Goal: Feedback & Contribution: Submit feedback/report problem

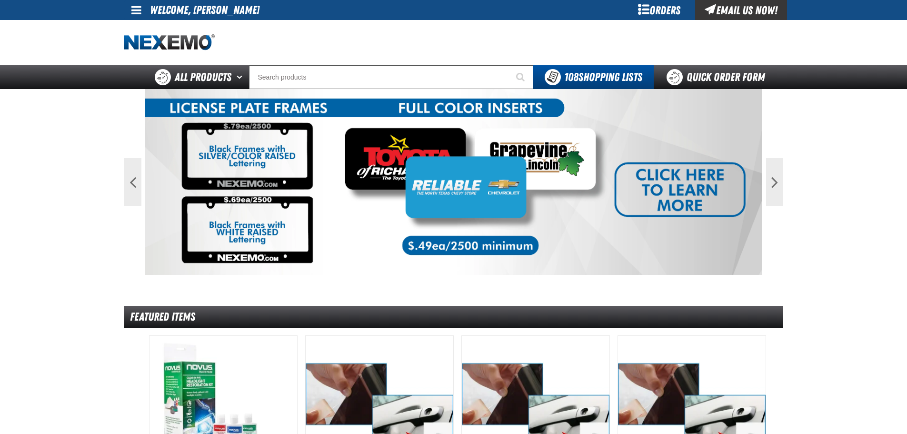
click at [656, 7] on div "Orders" at bounding box center [659, 10] width 71 height 20
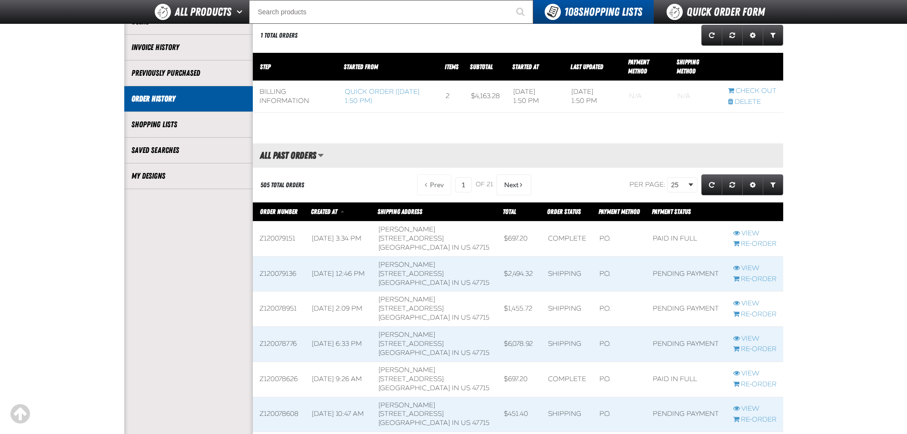
scroll to position [143, 0]
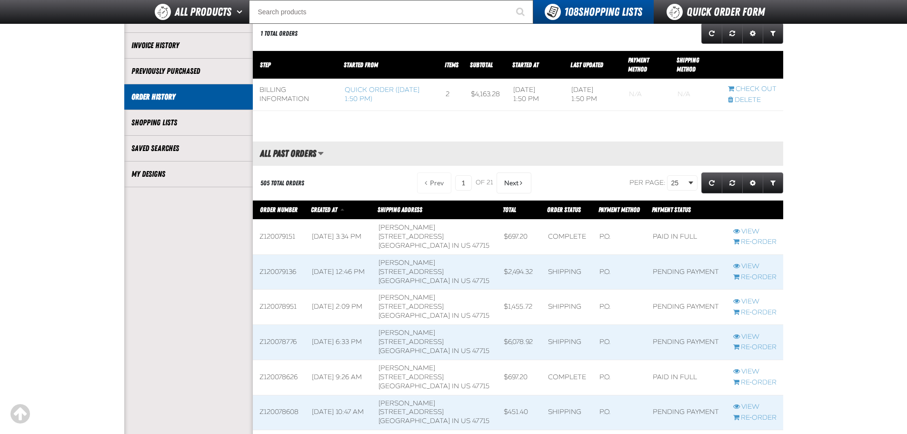
click at [346, 274] on span at bounding box center [338, 272] width 67 height 35
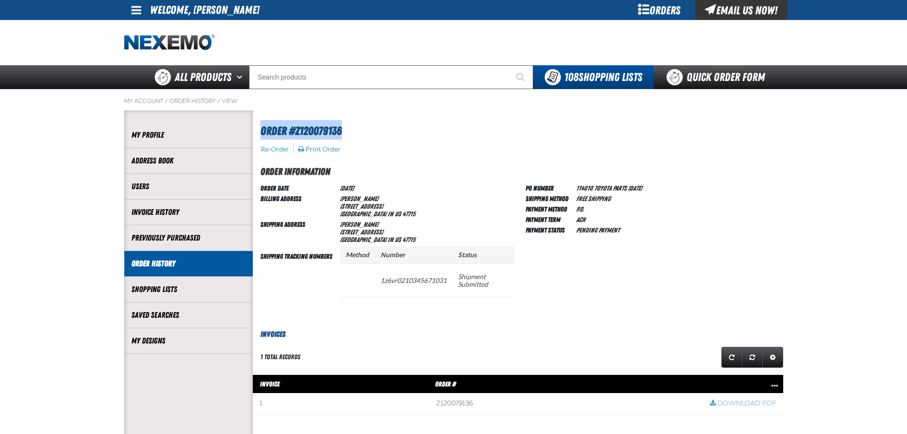
drag, startPoint x: 258, startPoint y: 129, endPoint x: 341, endPoint y: 129, distance: 82.8
click at [341, 129] on div "Order #Z120079136" at bounding box center [518, 124] width 530 height 29
copy span "Order #Z120079136"
click at [716, 8] on div "Email Us Now!" at bounding box center [741, 10] width 92 height 20
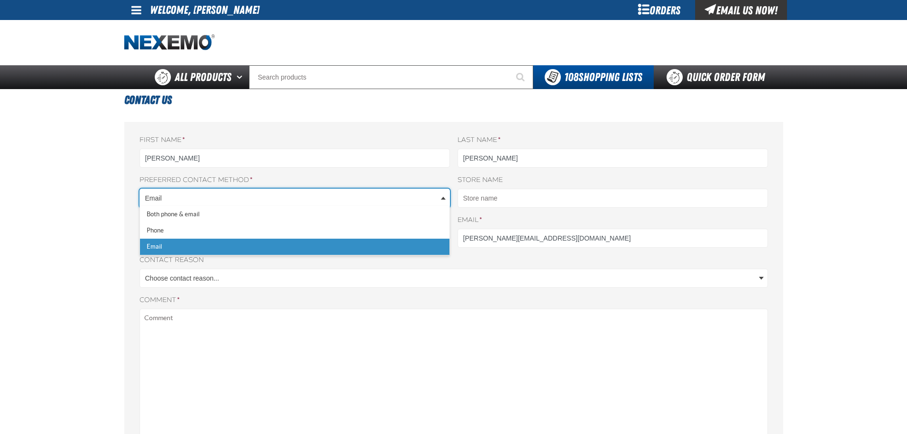
click at [221, 195] on body "Skip to Main Content Staging Site 5.1 Upgrade Site My Account My Account Suppor…" at bounding box center [453, 402] width 907 height 804
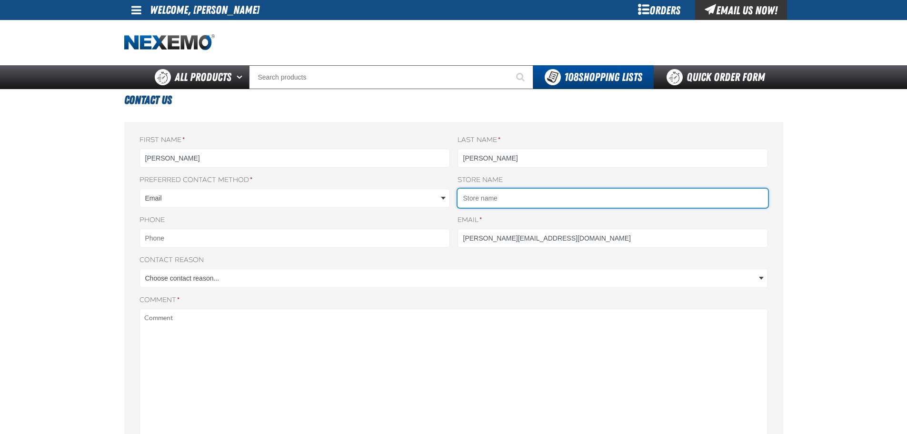
click at [521, 201] on input "Store name" at bounding box center [612, 197] width 310 height 19
type input "KENNY KENT TOYOTA"
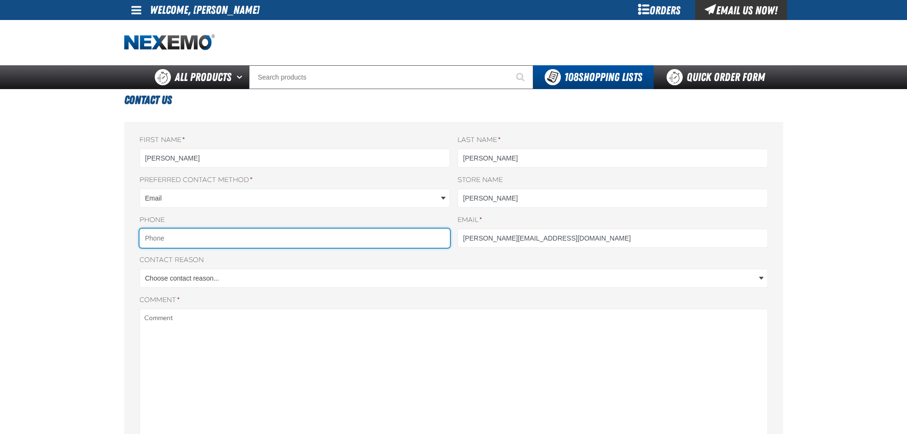
click at [192, 240] on input "Phone" at bounding box center [294, 237] width 310 height 19
type input "812469-6324"
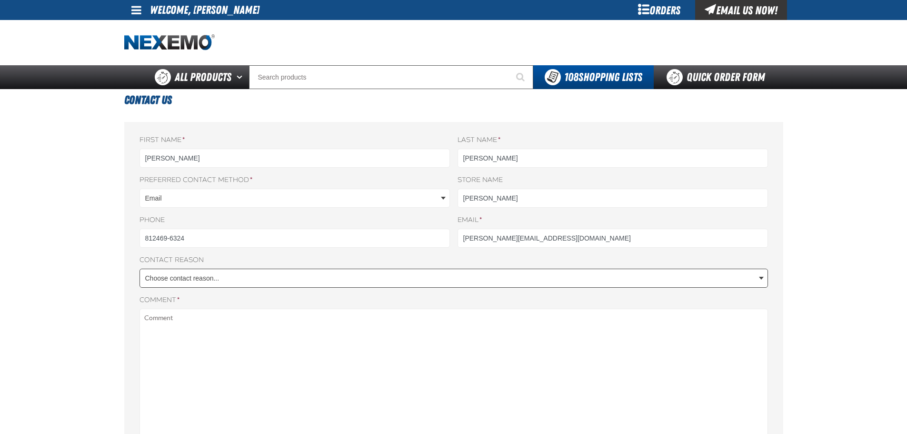
click at [204, 278] on body "Skip to Main Content Staging Site 5.1 Upgrade Site My Account My Account Suppor…" at bounding box center [453, 402] width 907 height 804
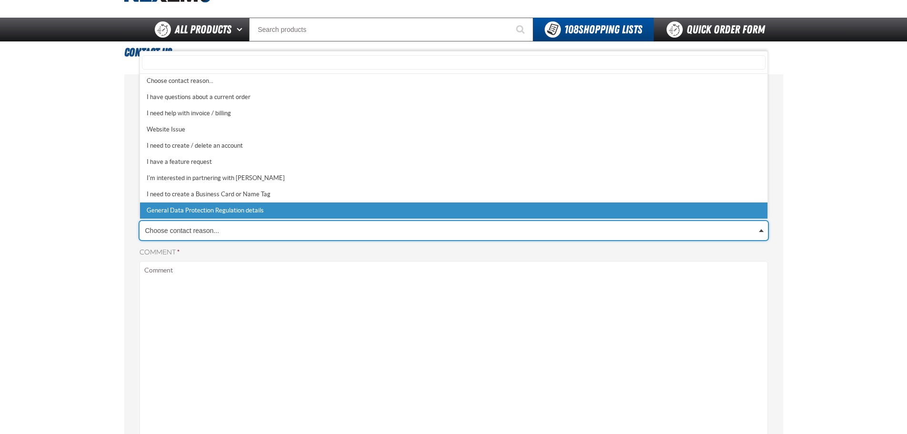
scroll to position [0, 0]
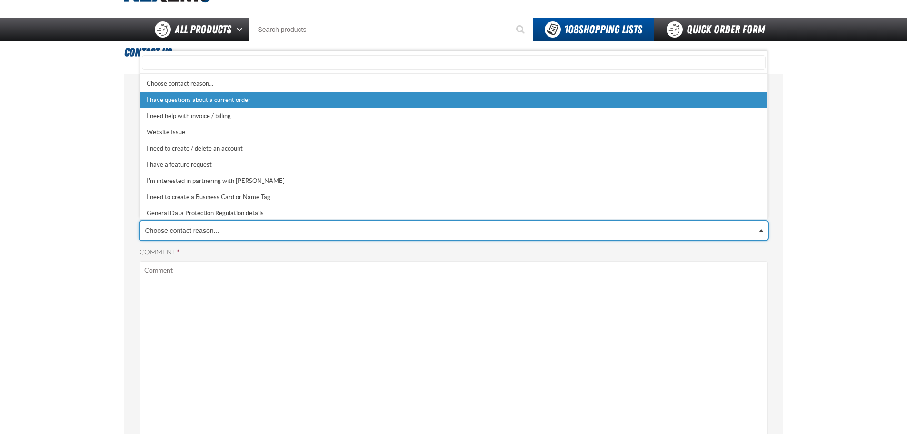
select select "1"
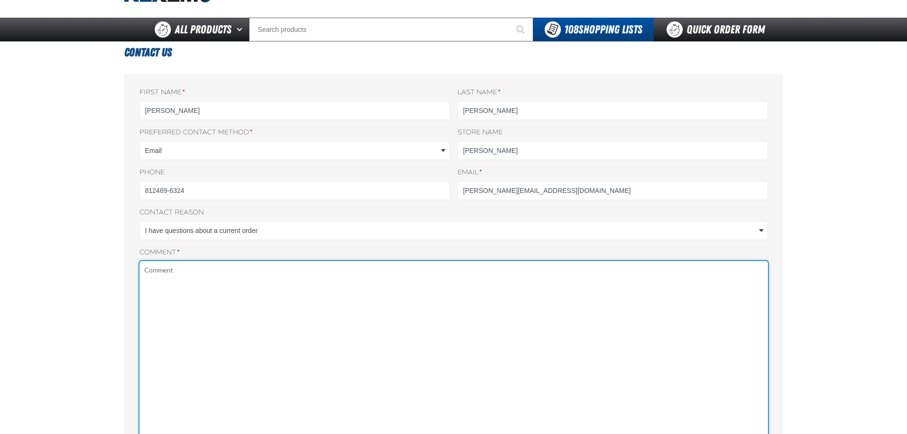
click at [243, 310] on textarea "Comment *" at bounding box center [453, 390] width 628 height 258
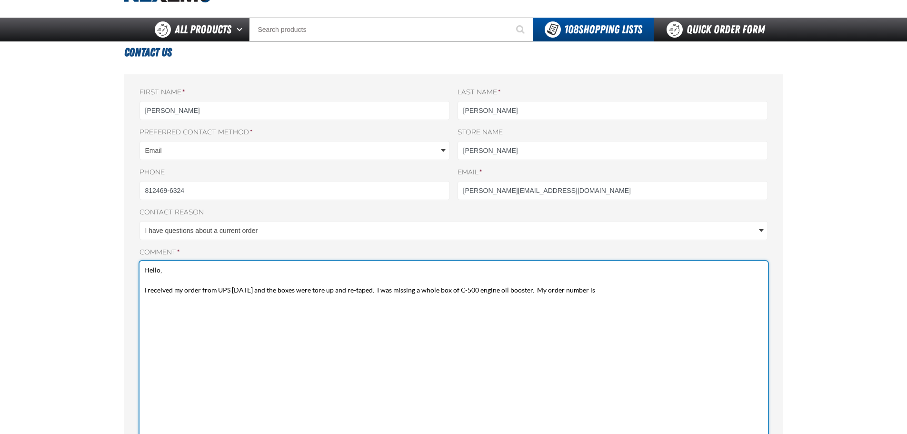
paste textarea "Order #Z120079136"
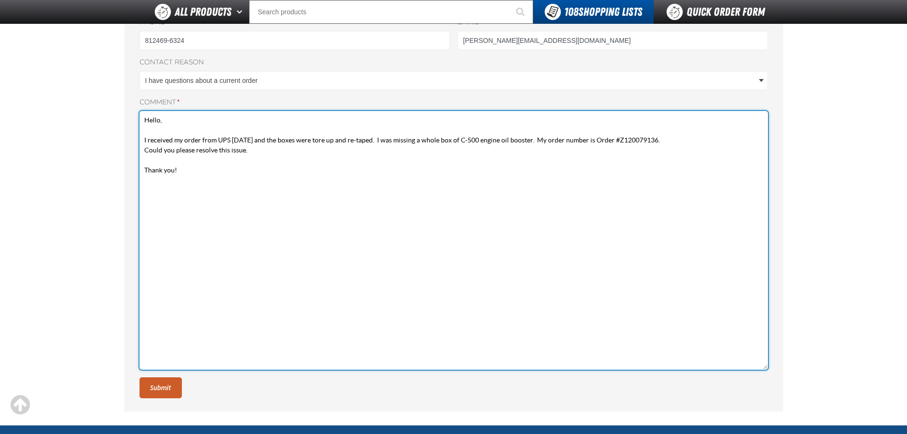
scroll to position [333, 0]
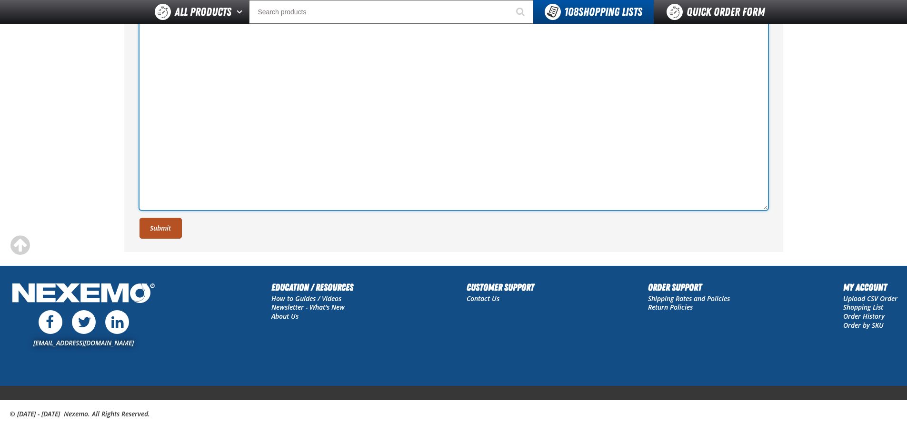
type textarea "Hello, I received my order from UPS today and the boxes were tore up and re-tap…"
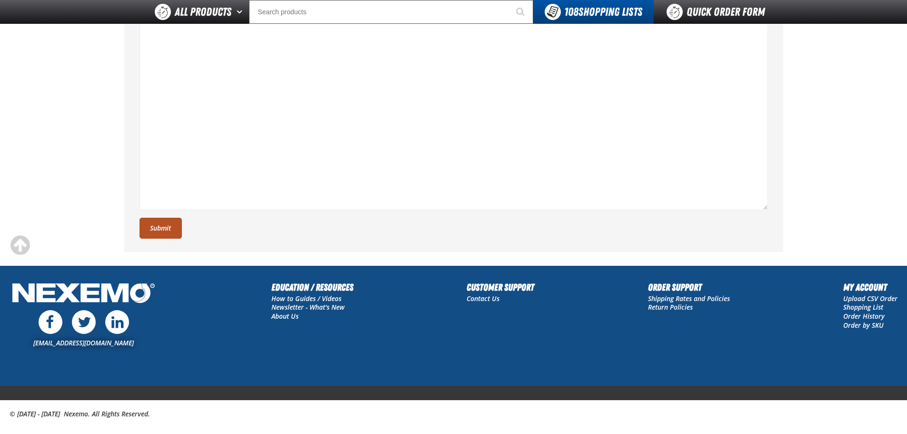
click at [165, 226] on button "Submit" at bounding box center [160, 228] width 42 height 21
